Goal: Find specific page/section: Find specific page/section

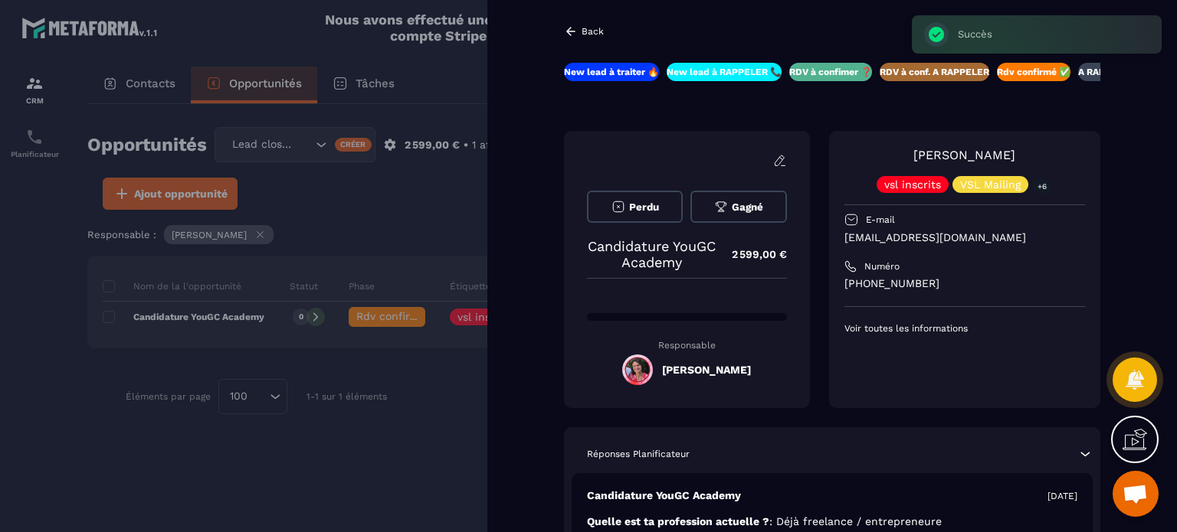
scroll to position [3543, 0]
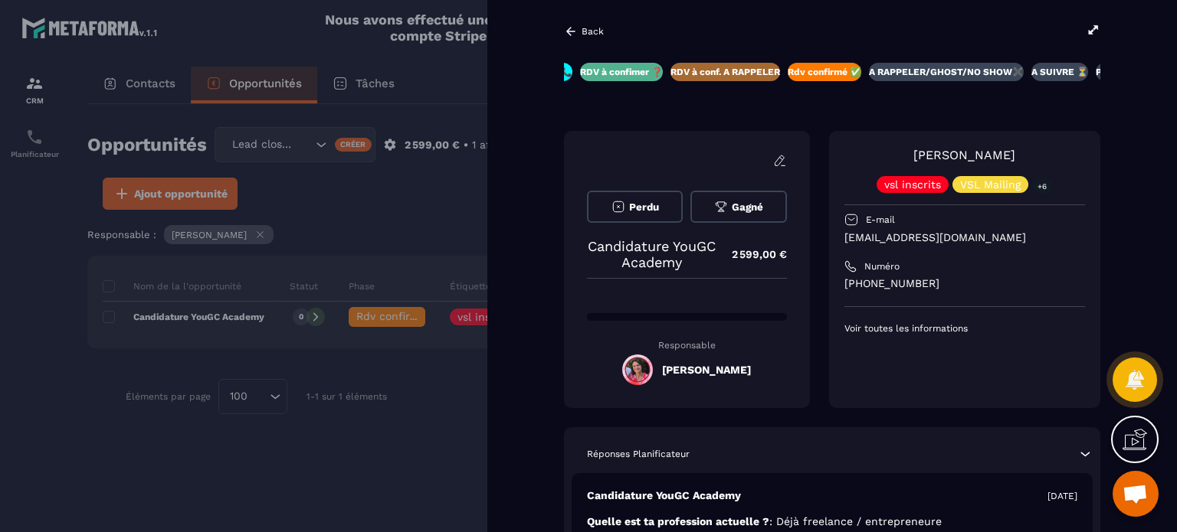
click at [580, 33] on div "Back" at bounding box center [584, 32] width 40 height 14
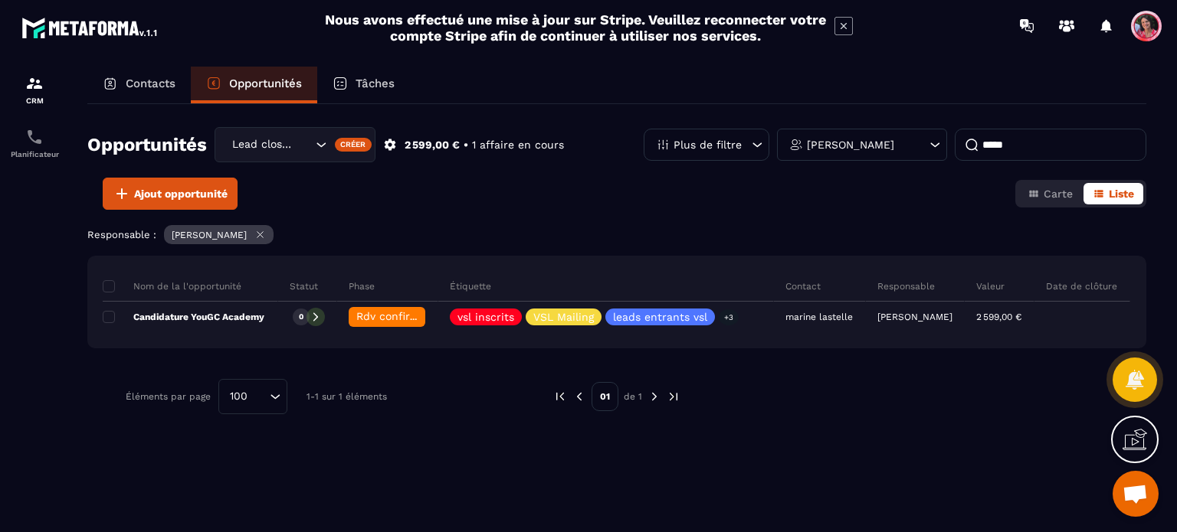
click at [164, 82] on p "Contacts" at bounding box center [151, 84] width 50 height 14
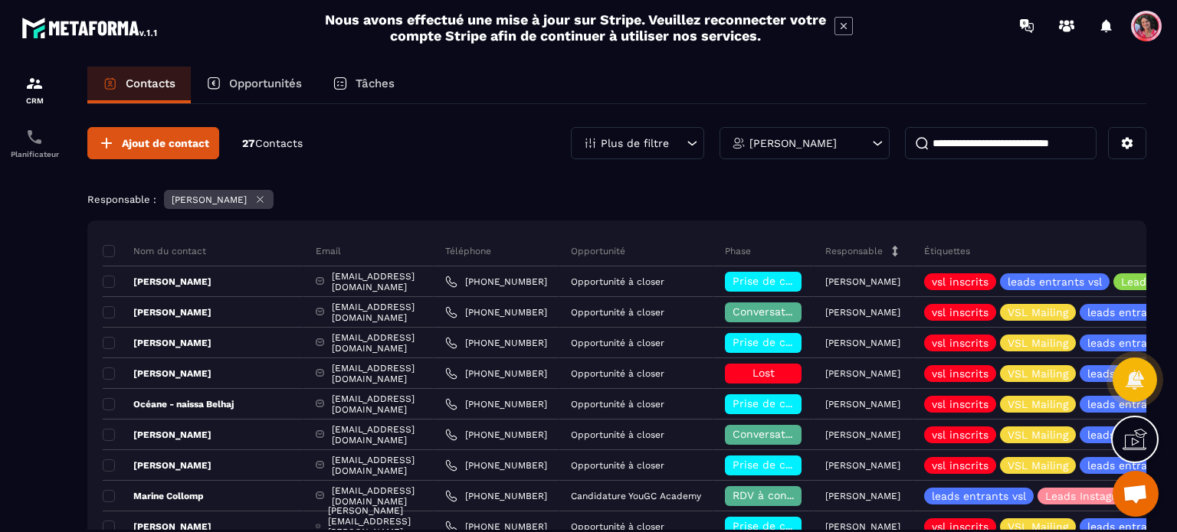
click at [270, 77] on p "Opportunités" at bounding box center [265, 84] width 73 height 14
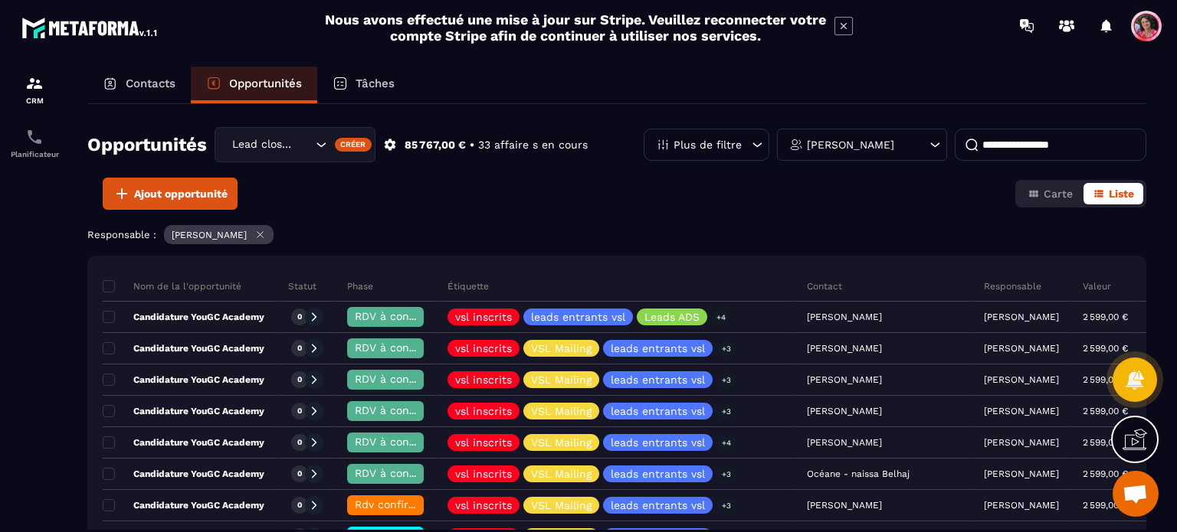
click at [1016, 146] on input at bounding box center [1049, 145] width 191 height 32
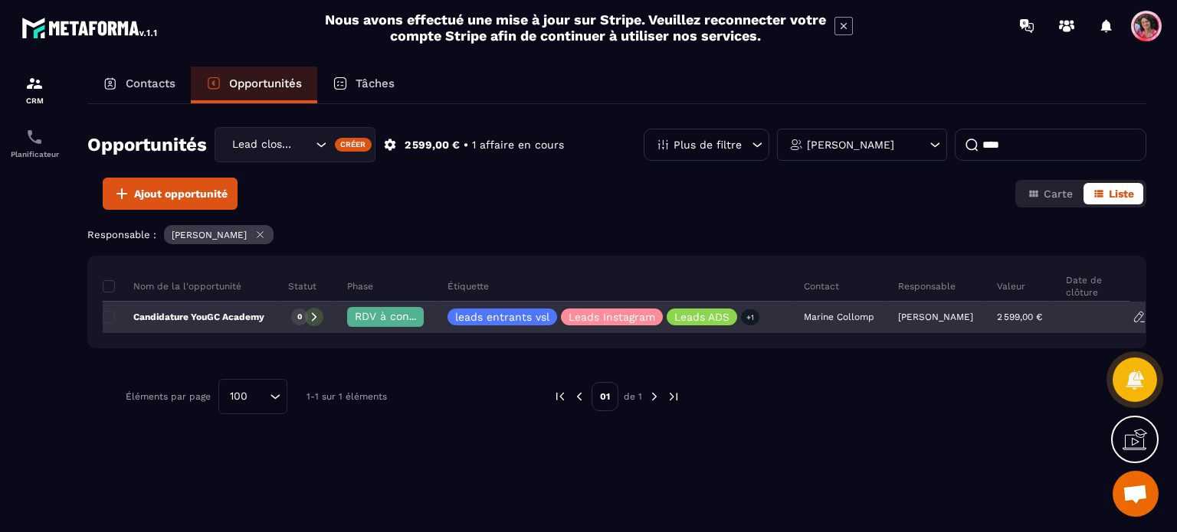
type input "****"
click at [213, 318] on p "Candidature YouGC Academy" at bounding box center [184, 317] width 162 height 12
